Goal: Task Accomplishment & Management: Manage account settings

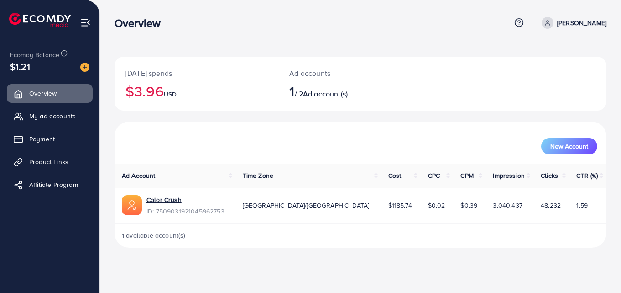
click at [236, 169] on th "Ad Account" at bounding box center [175, 175] width 121 height 24
click at [65, 143] on link "Payment" at bounding box center [50, 139] width 86 height 18
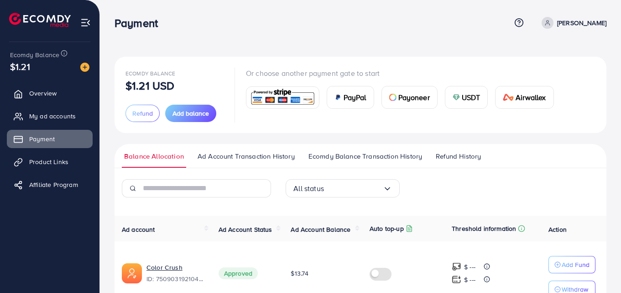
scroll to position [9, 0]
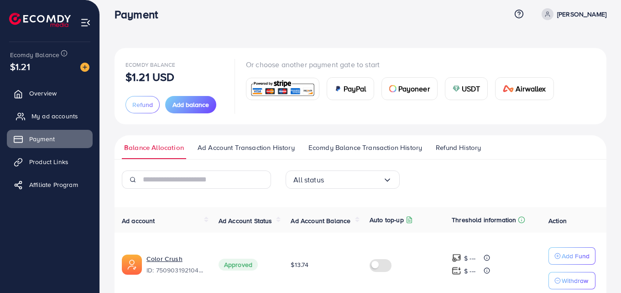
click at [58, 115] on span "My ad accounts" at bounding box center [54, 115] width 47 height 9
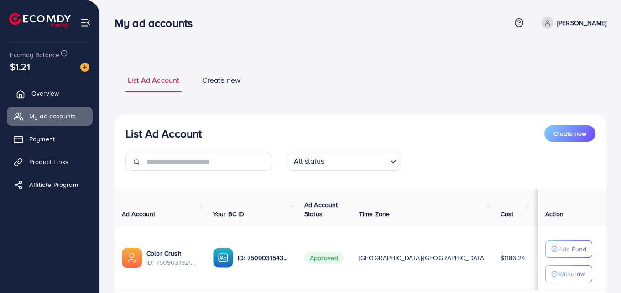
click at [45, 91] on span "Overview" at bounding box center [44, 93] width 27 height 9
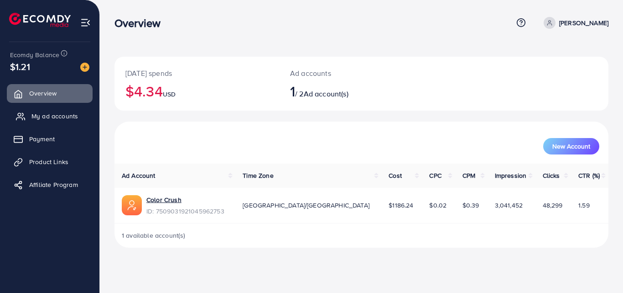
click at [62, 123] on link "My ad accounts" at bounding box center [50, 116] width 86 height 18
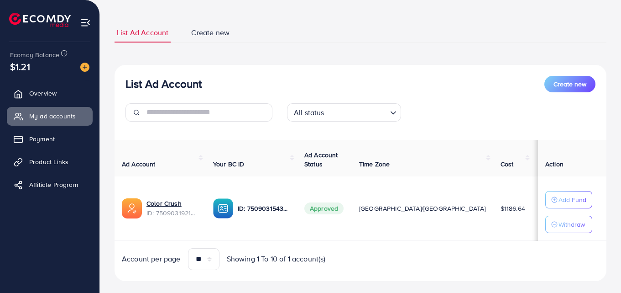
scroll to position [61, 0]
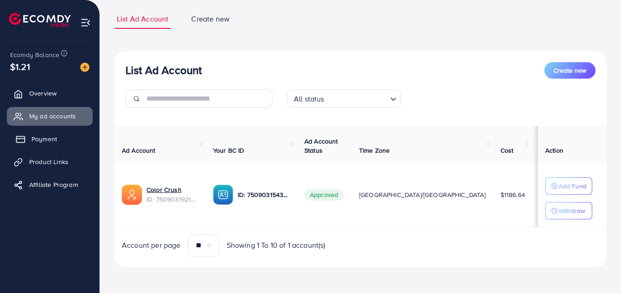
click at [57, 143] on span "Payment" at bounding box center [44, 138] width 26 height 9
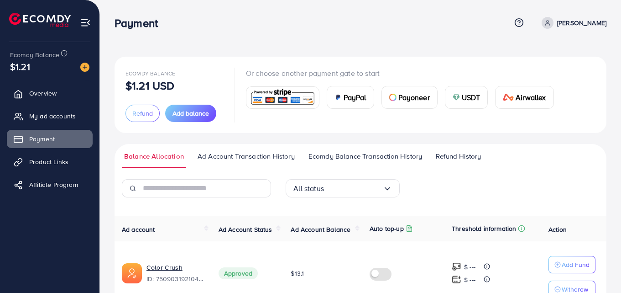
click at [383, 158] on span "Ecomdy Balance Transaction History" at bounding box center [366, 156] width 114 height 10
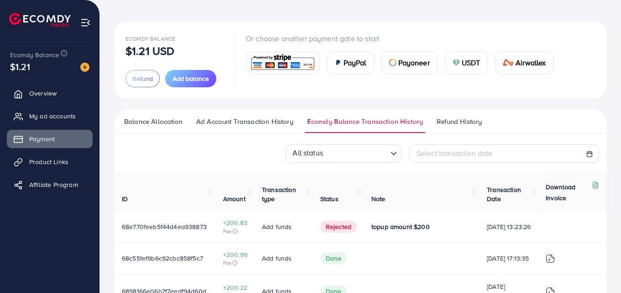
scroll to position [35, 0]
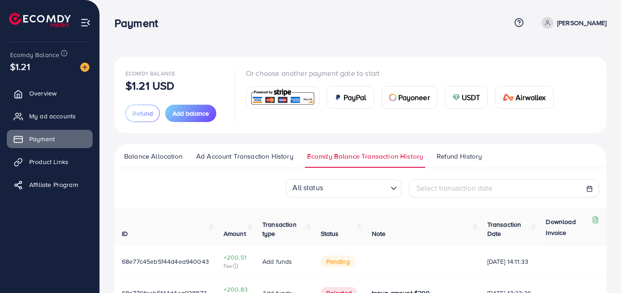
scroll to position [64, 0]
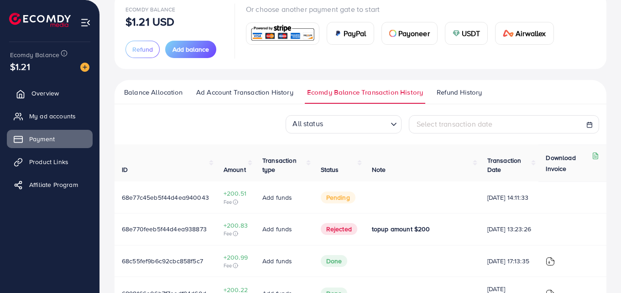
click at [71, 90] on link "Overview" at bounding box center [50, 93] width 86 height 18
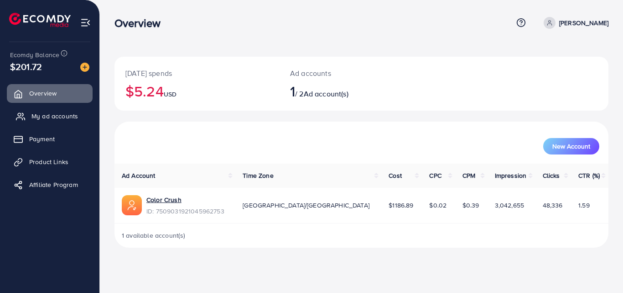
click at [50, 110] on link "My ad accounts" at bounding box center [50, 116] width 86 height 18
